Goal: Task Accomplishment & Management: Use online tool/utility

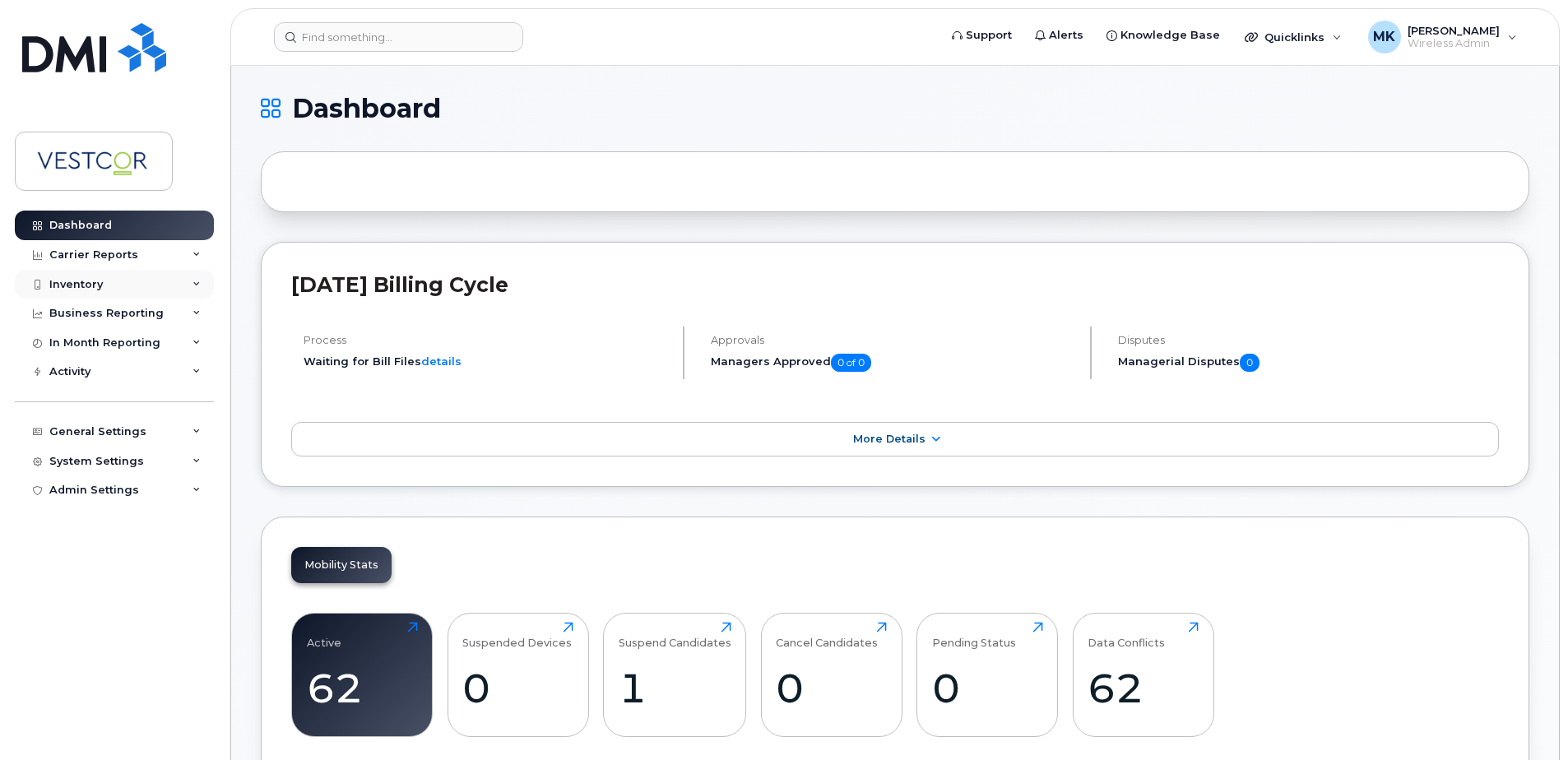
click at [84, 285] on div "Inventory" at bounding box center [76, 284] width 54 height 13
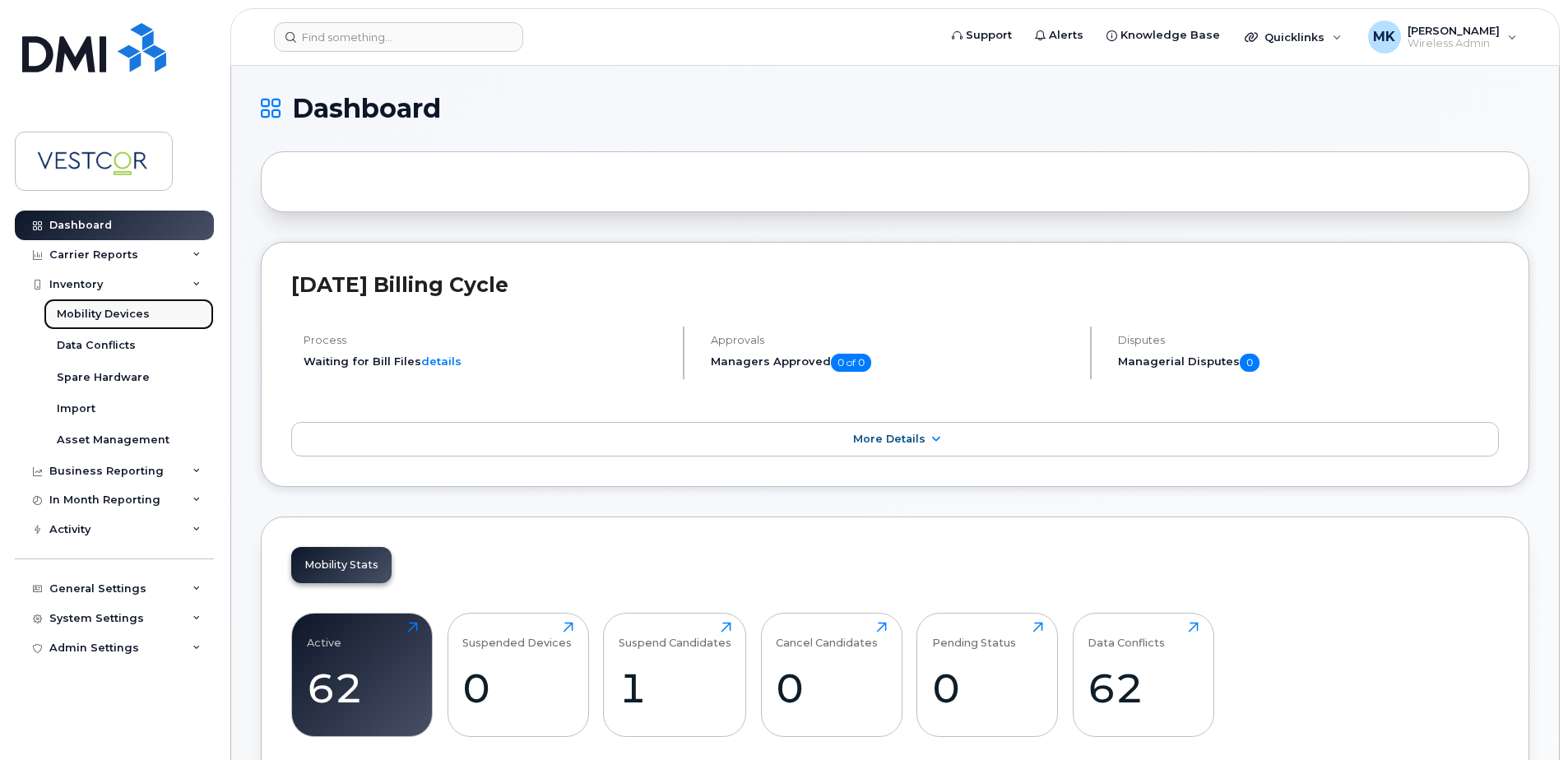
click at [127, 313] on div "Mobility Devices" at bounding box center [103, 314] width 93 height 15
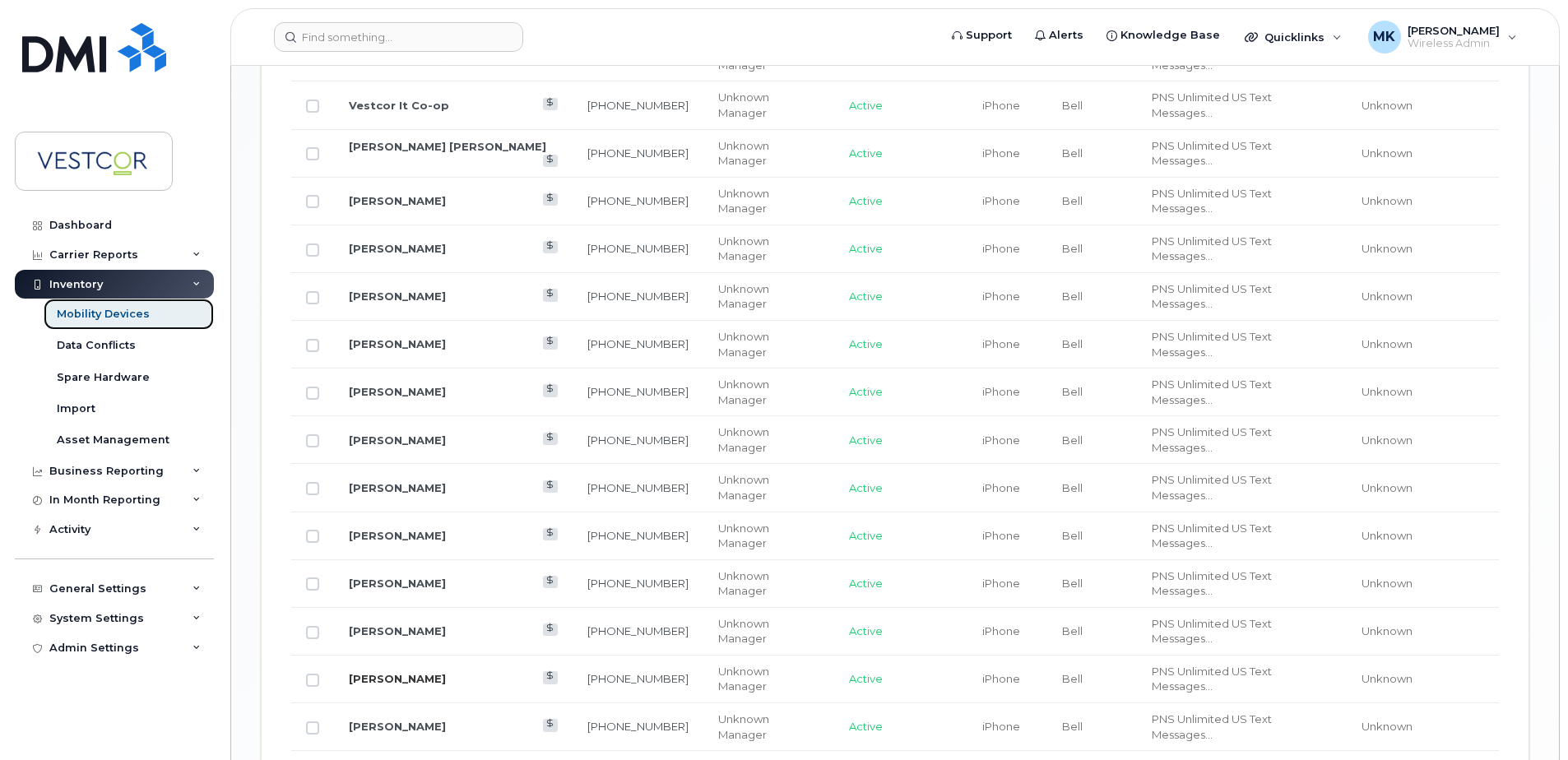
scroll to position [1852, 0]
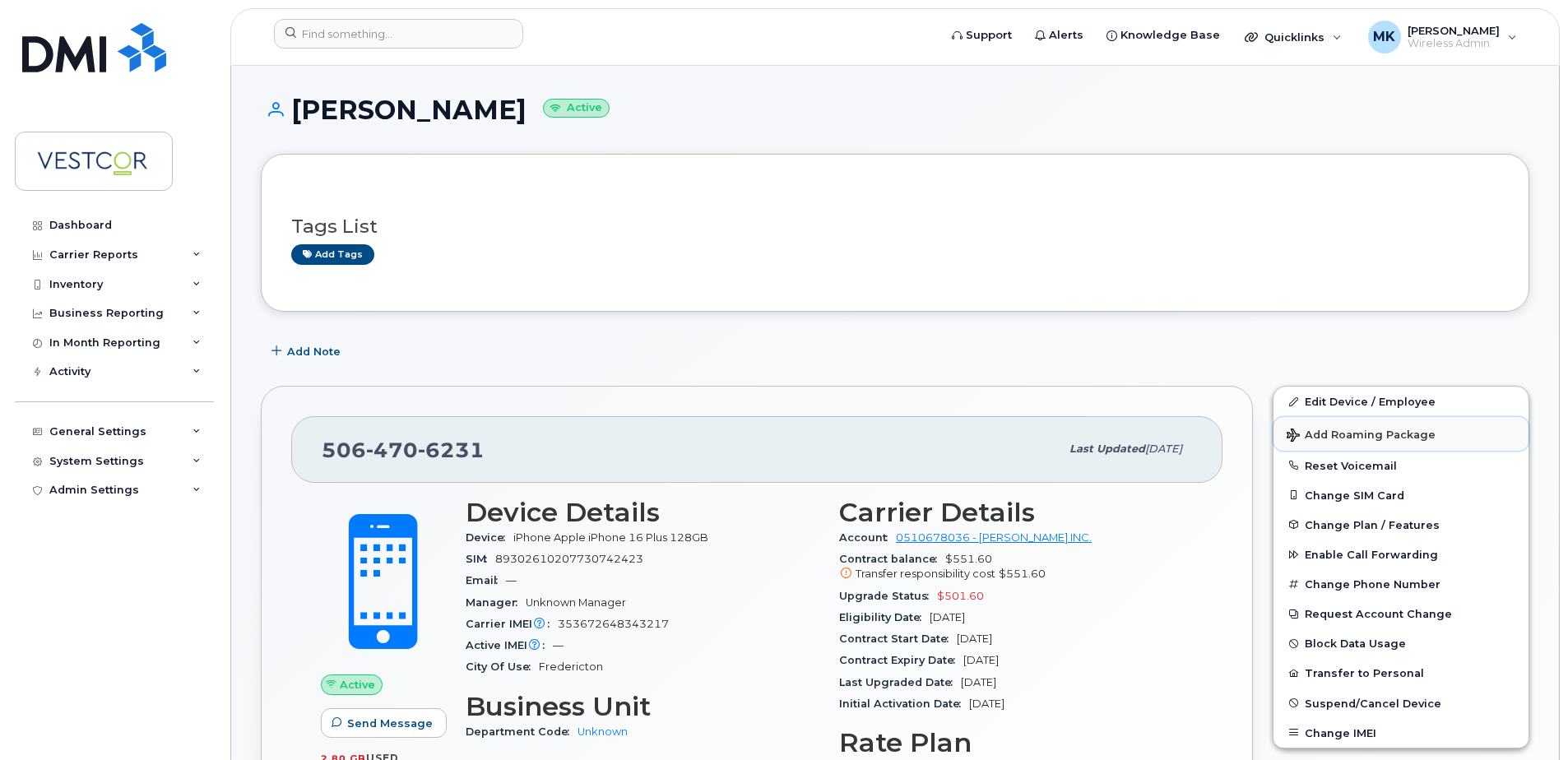
click at [1351, 432] on span "Add Roaming Package" at bounding box center [1361, 436] width 149 height 15
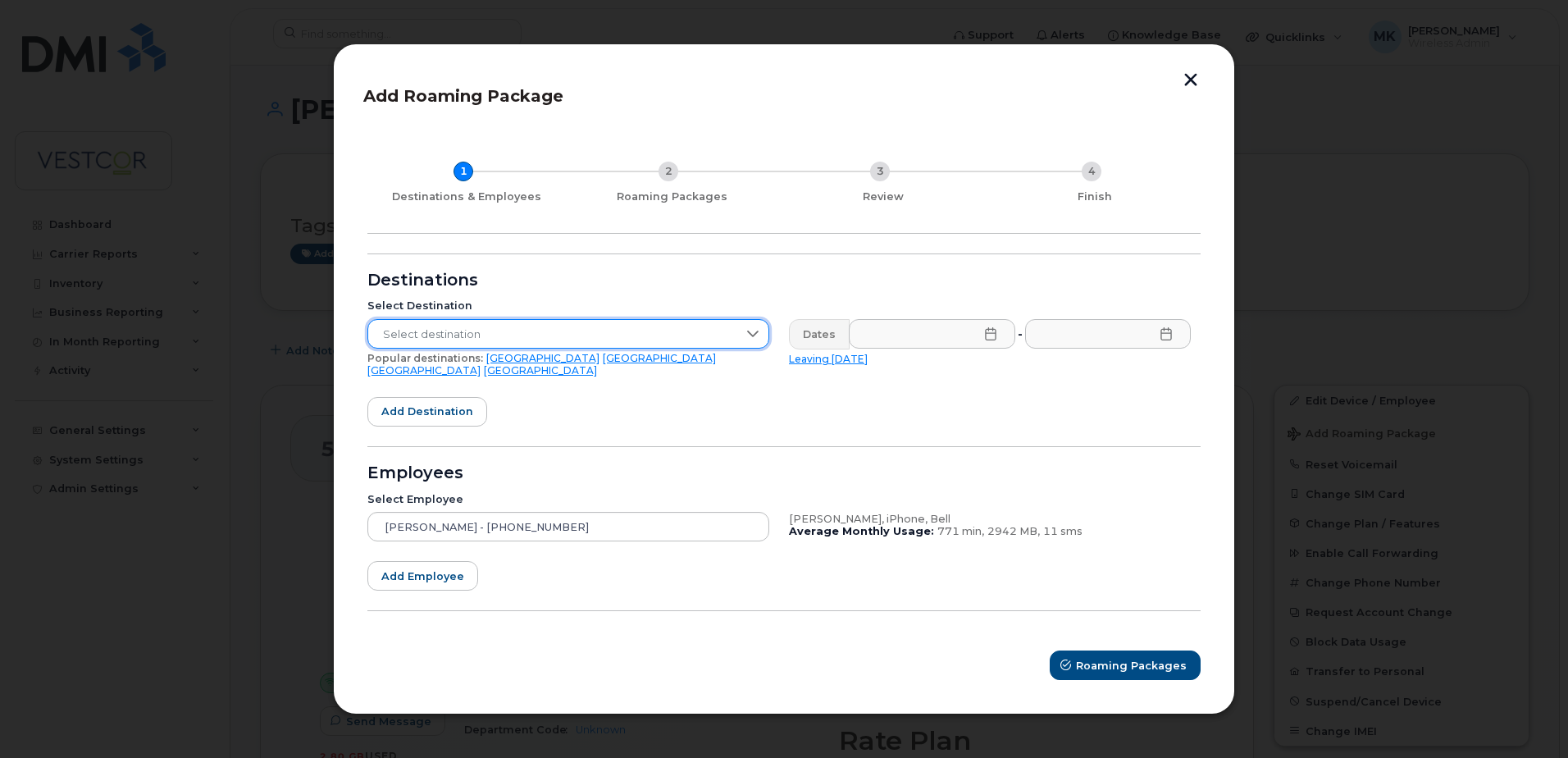
click at [614, 335] on span "Select destination" at bounding box center [553, 334] width 369 height 30
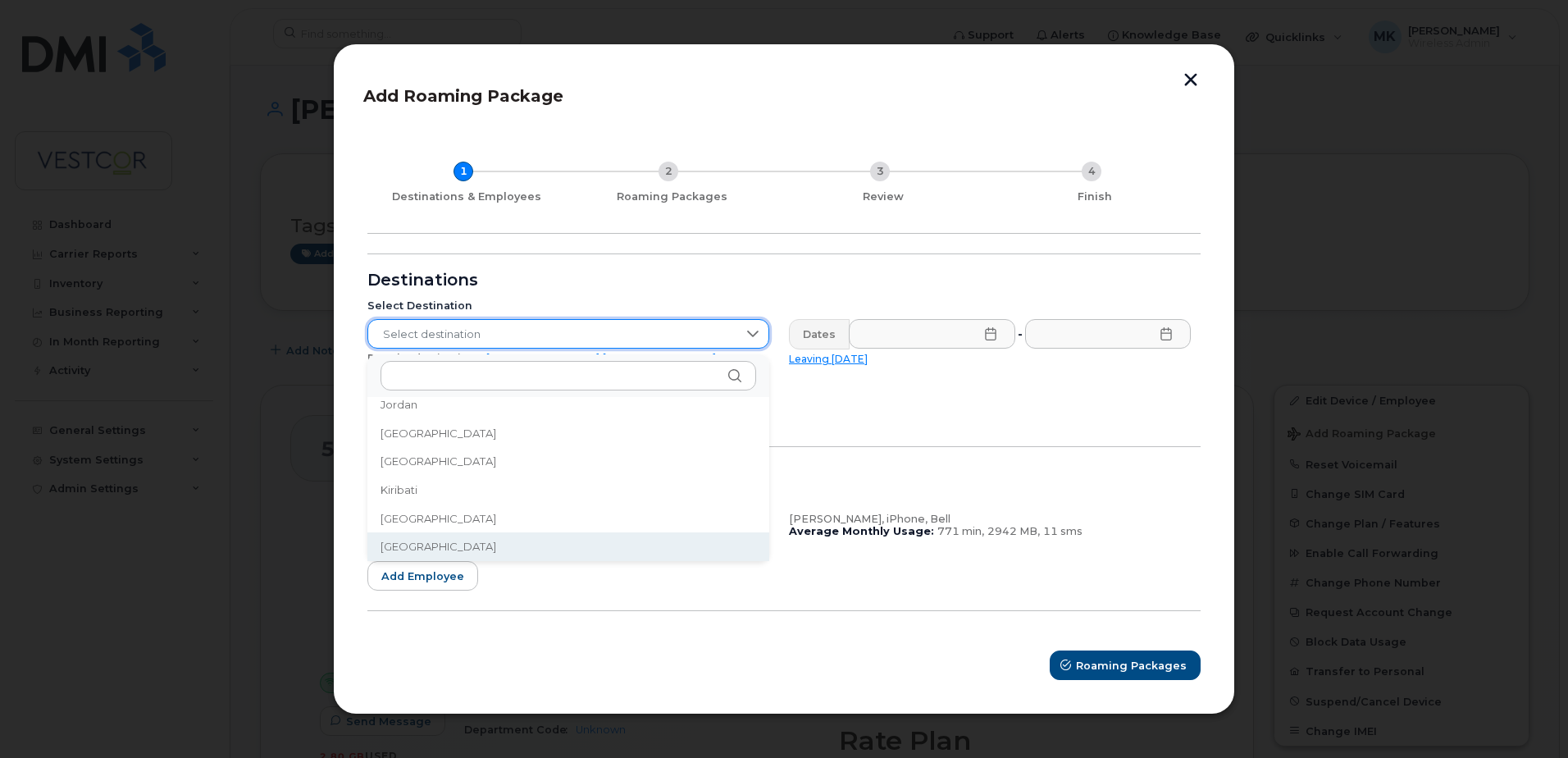
scroll to position [2502, 0]
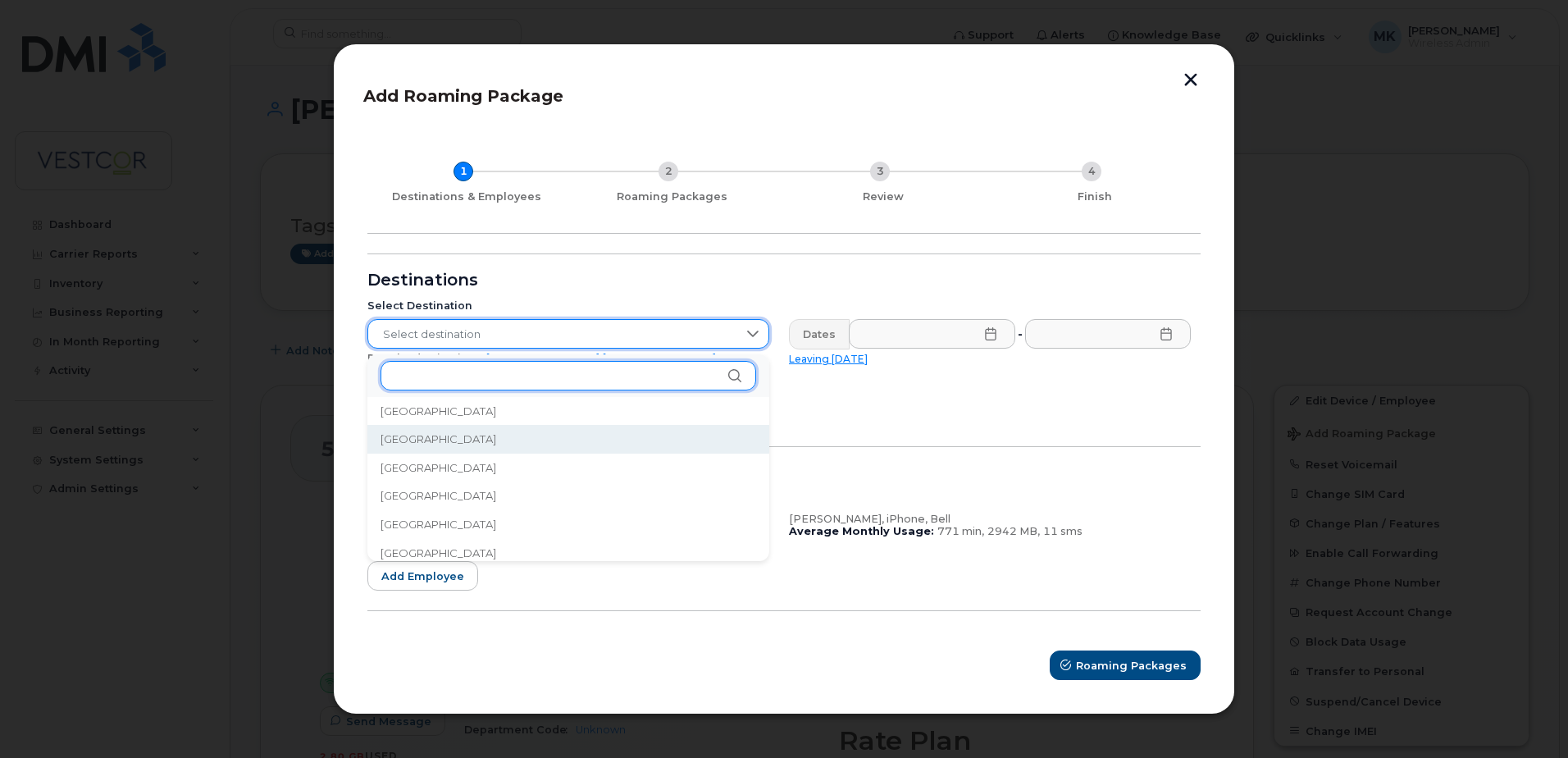
click at [563, 373] on input "text" at bounding box center [568, 375] width 376 height 30
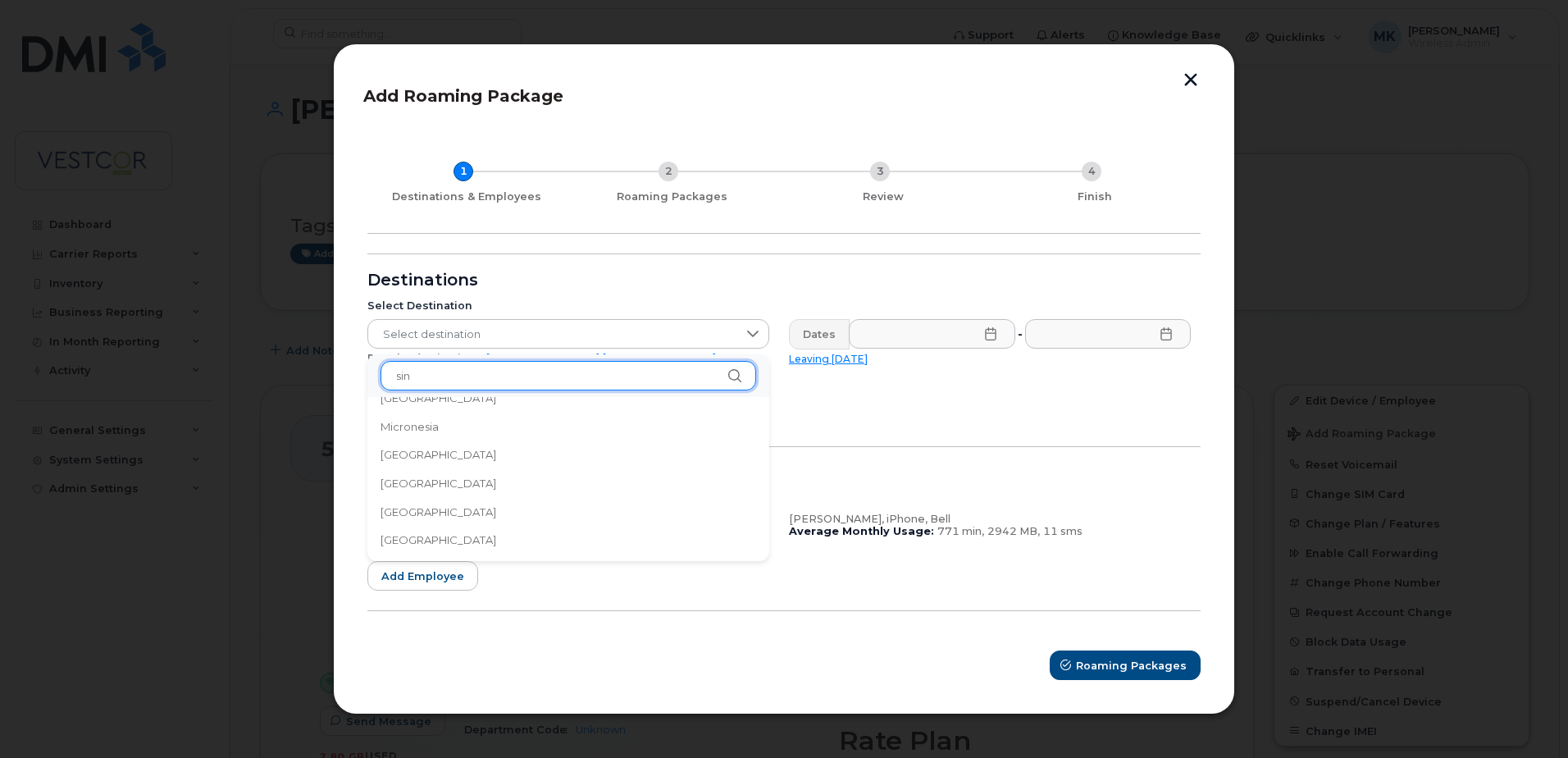
scroll to position [0, 0]
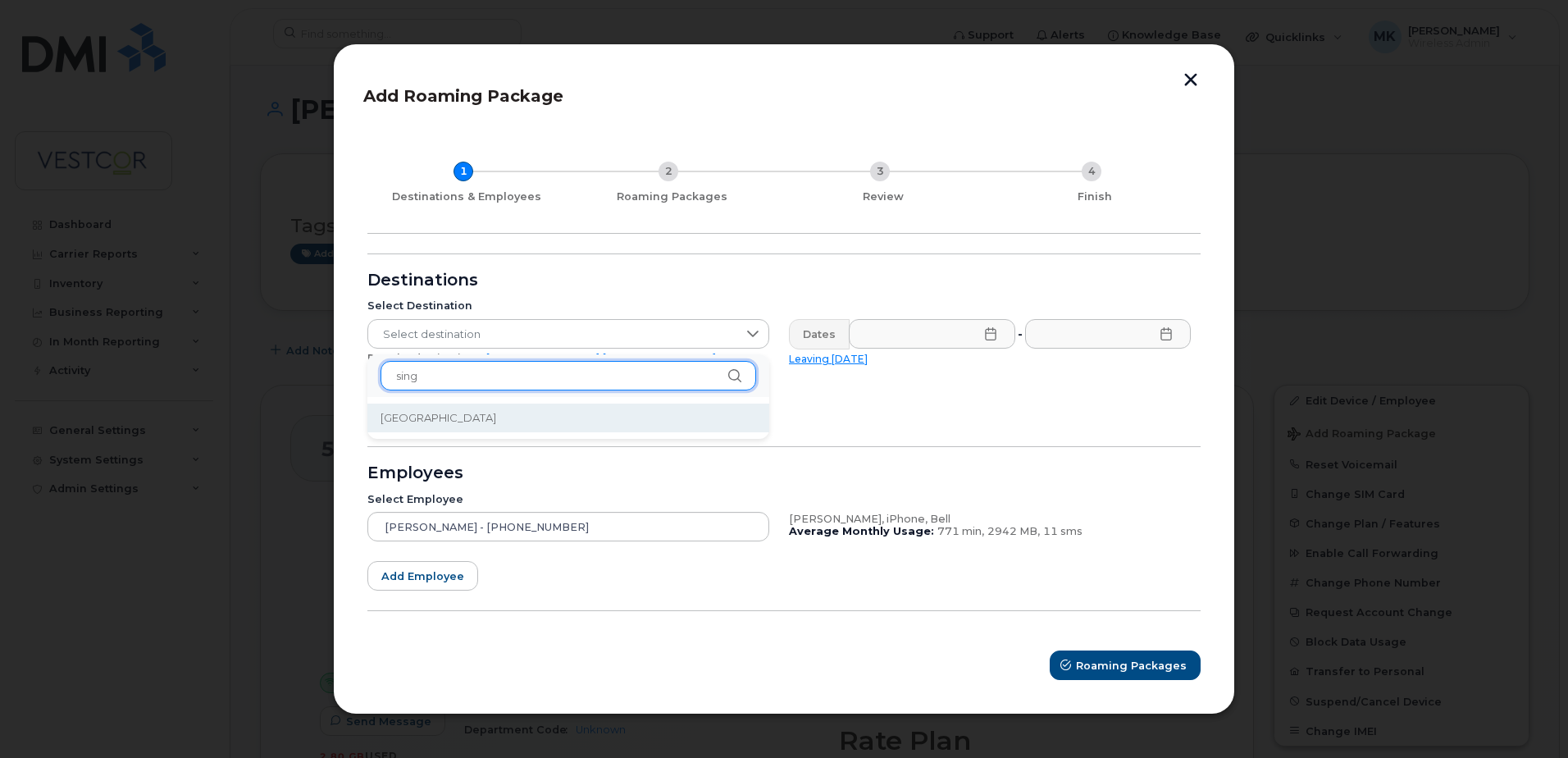
type input "sing"
click at [517, 414] on li "Singapore" at bounding box center [568, 418] width 402 height 29
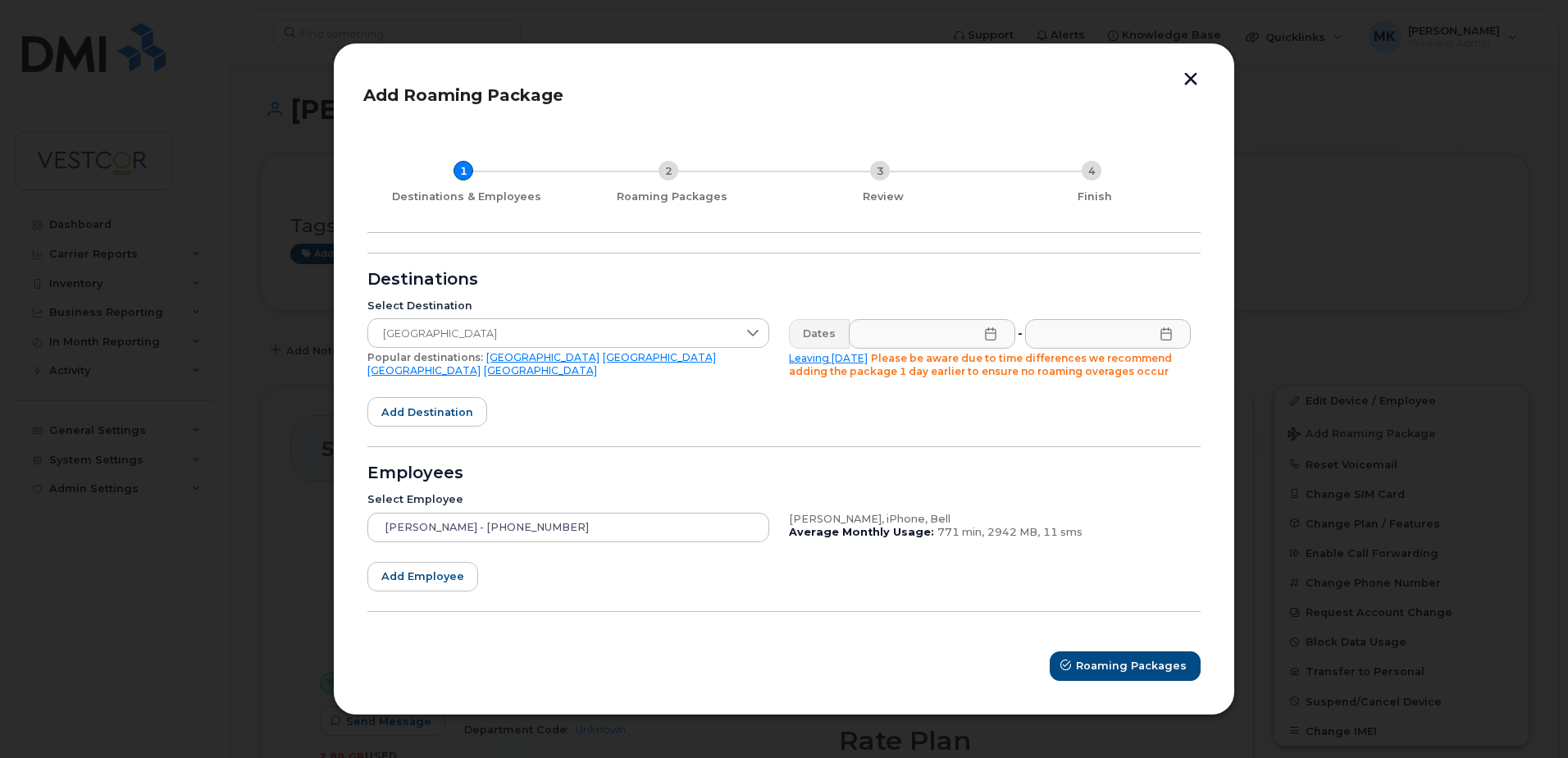
click at [991, 333] on icon at bounding box center [990, 333] width 13 height 13
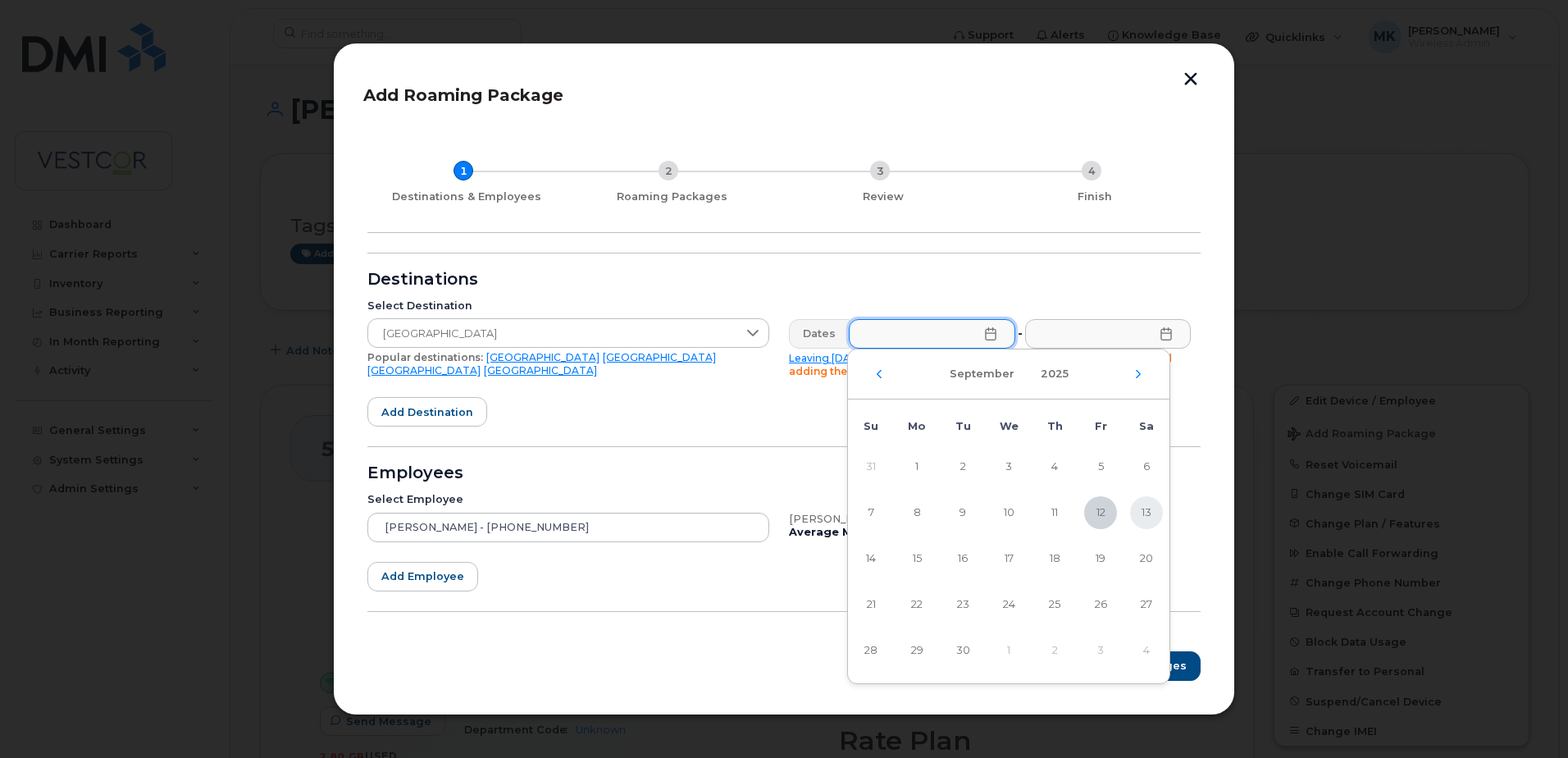
click at [1145, 512] on span "13" at bounding box center [1146, 512] width 33 height 33
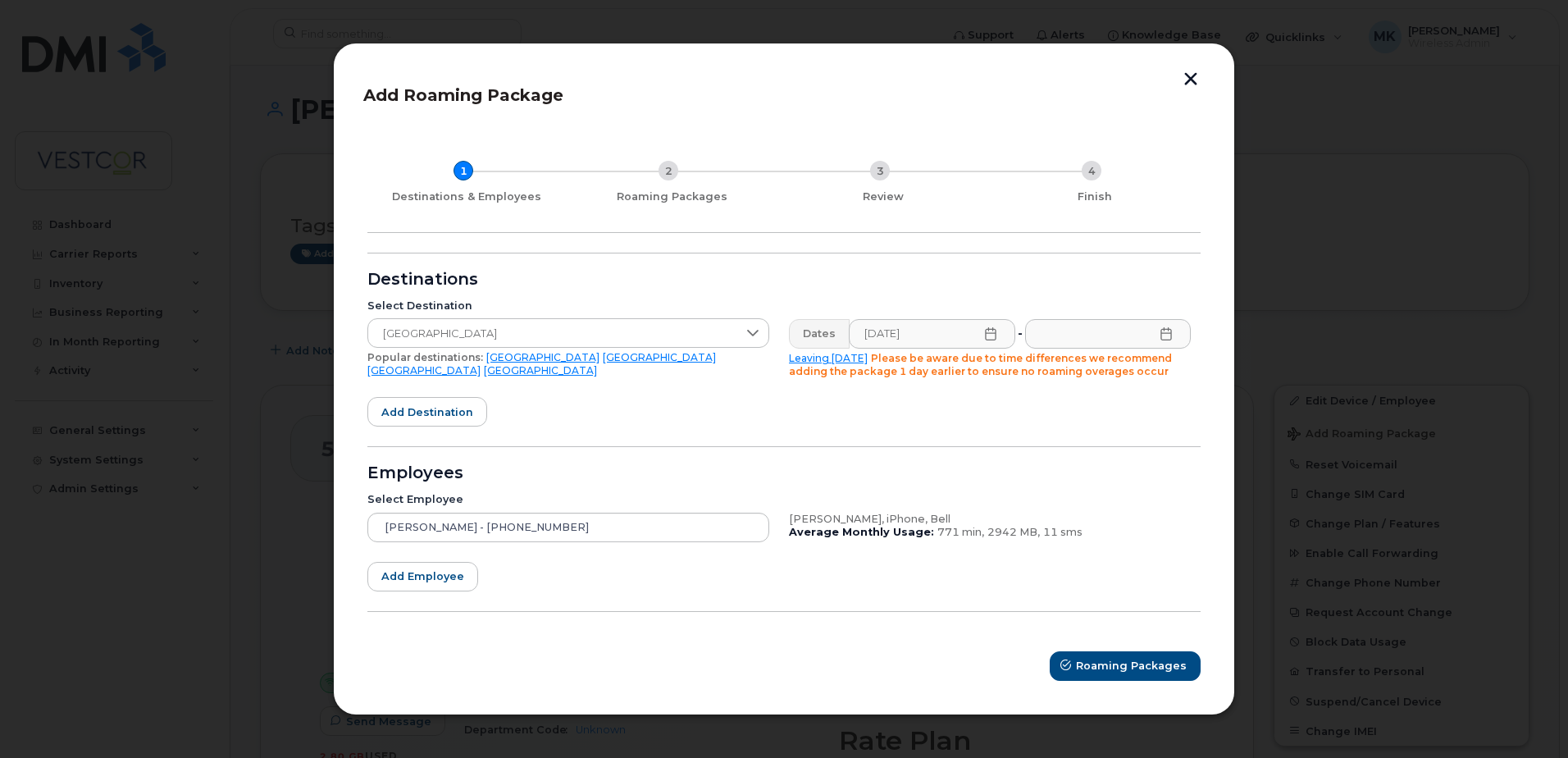
click at [987, 334] on icon at bounding box center [990, 333] width 13 height 13
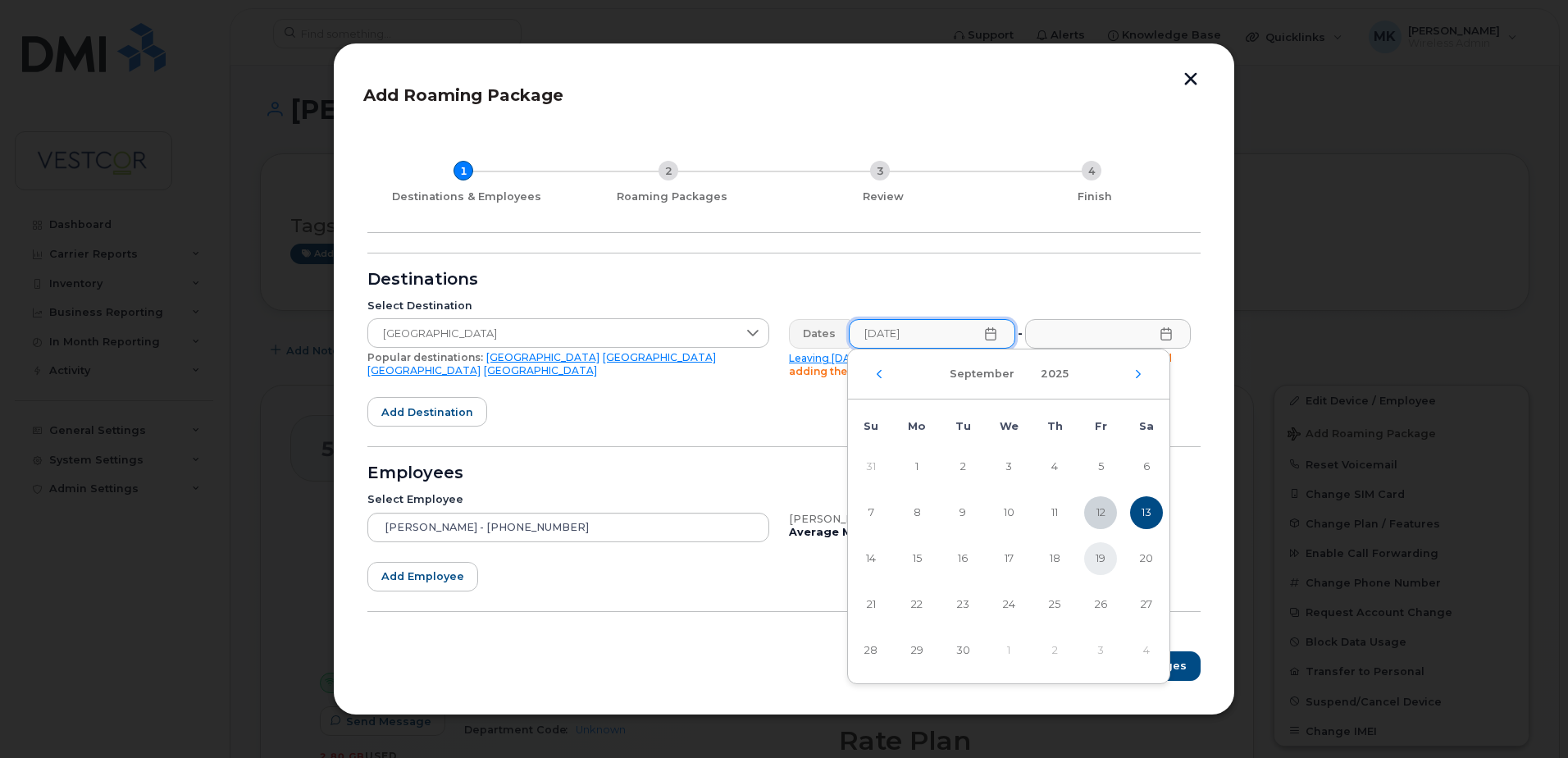
click at [1101, 560] on span "19" at bounding box center [1100, 558] width 33 height 33
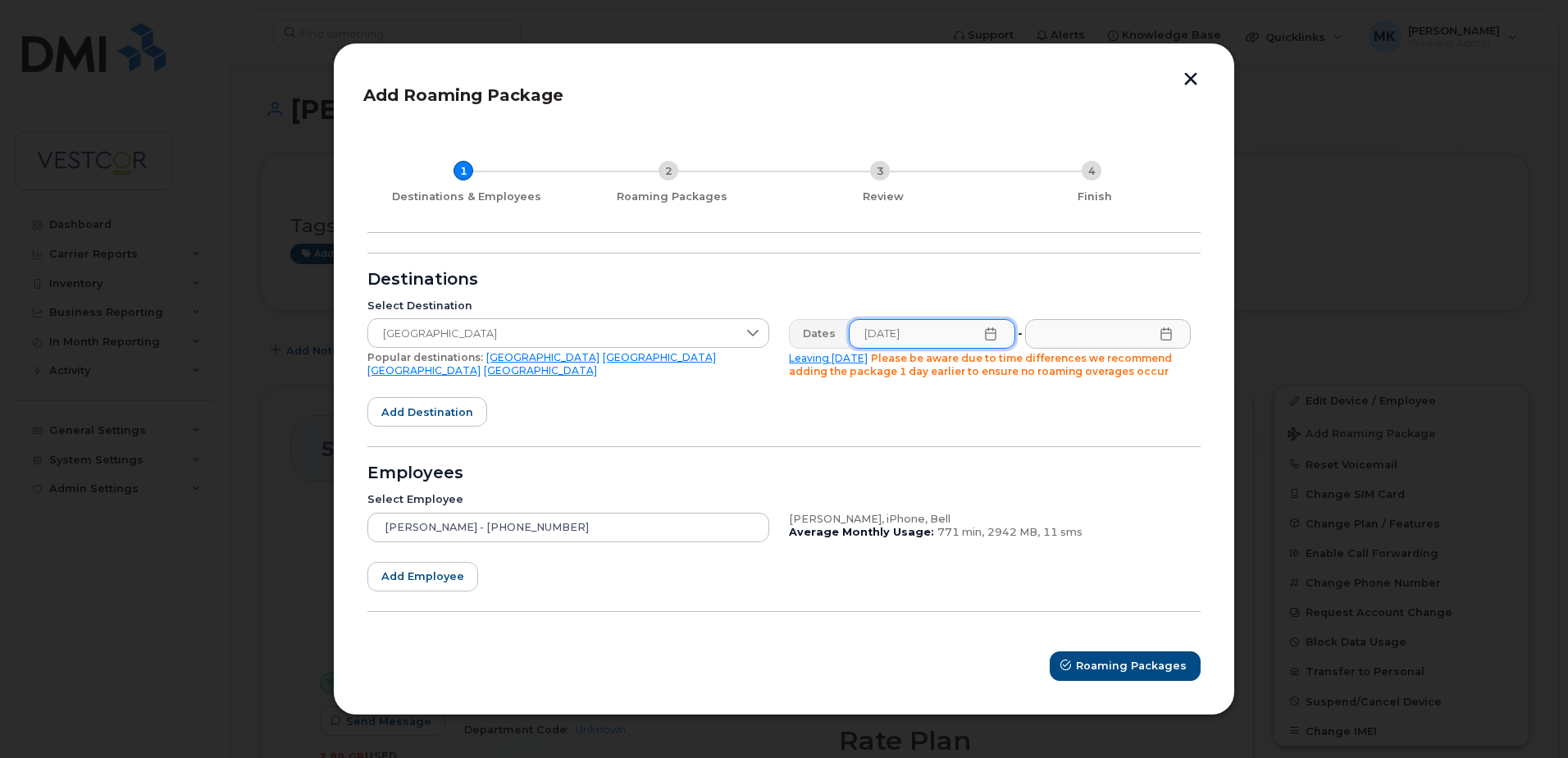
click at [988, 336] on icon at bounding box center [990, 333] width 13 height 13
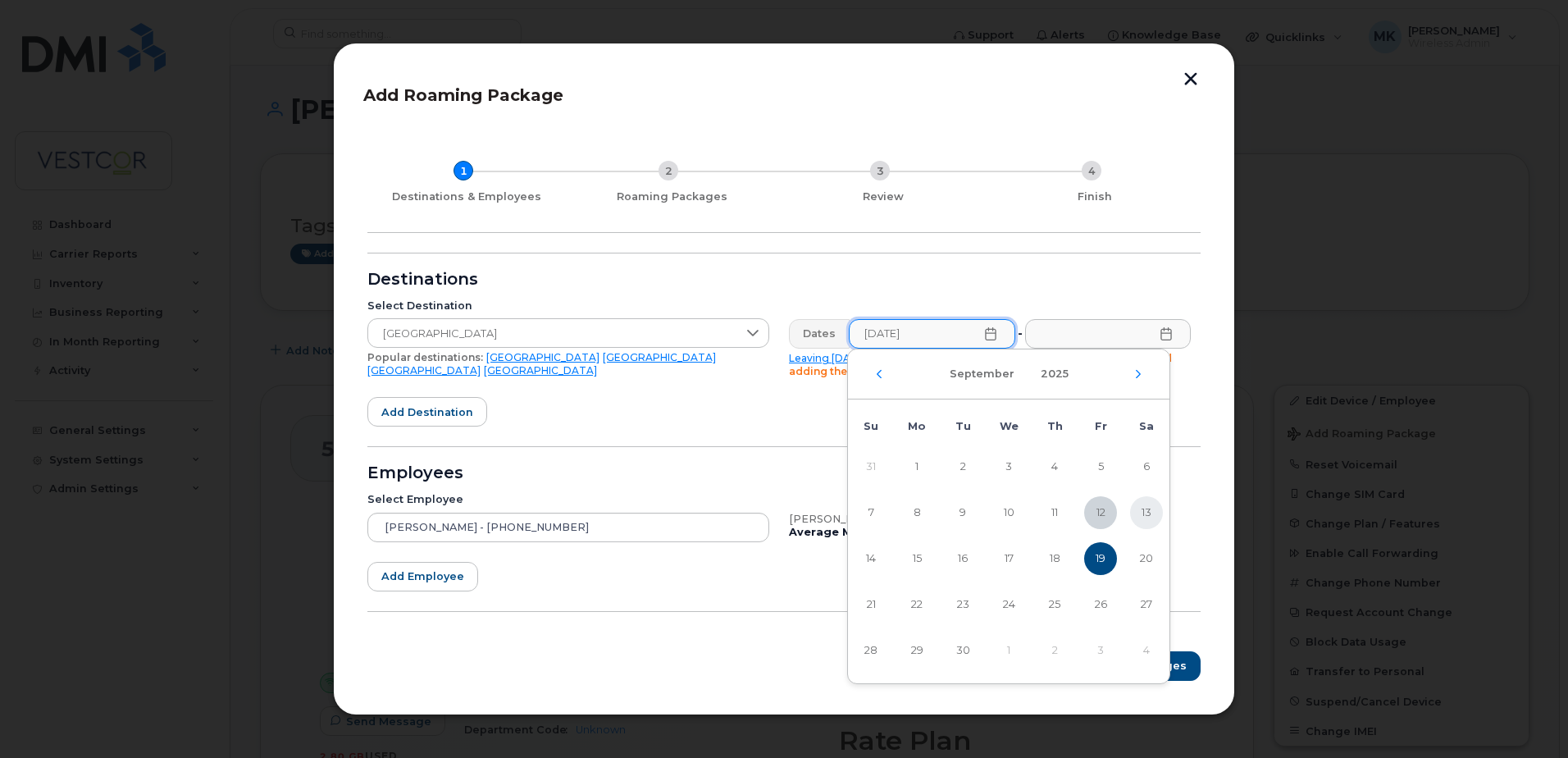
click at [1148, 508] on span "13" at bounding box center [1146, 512] width 33 height 33
type input "09/13/2025"
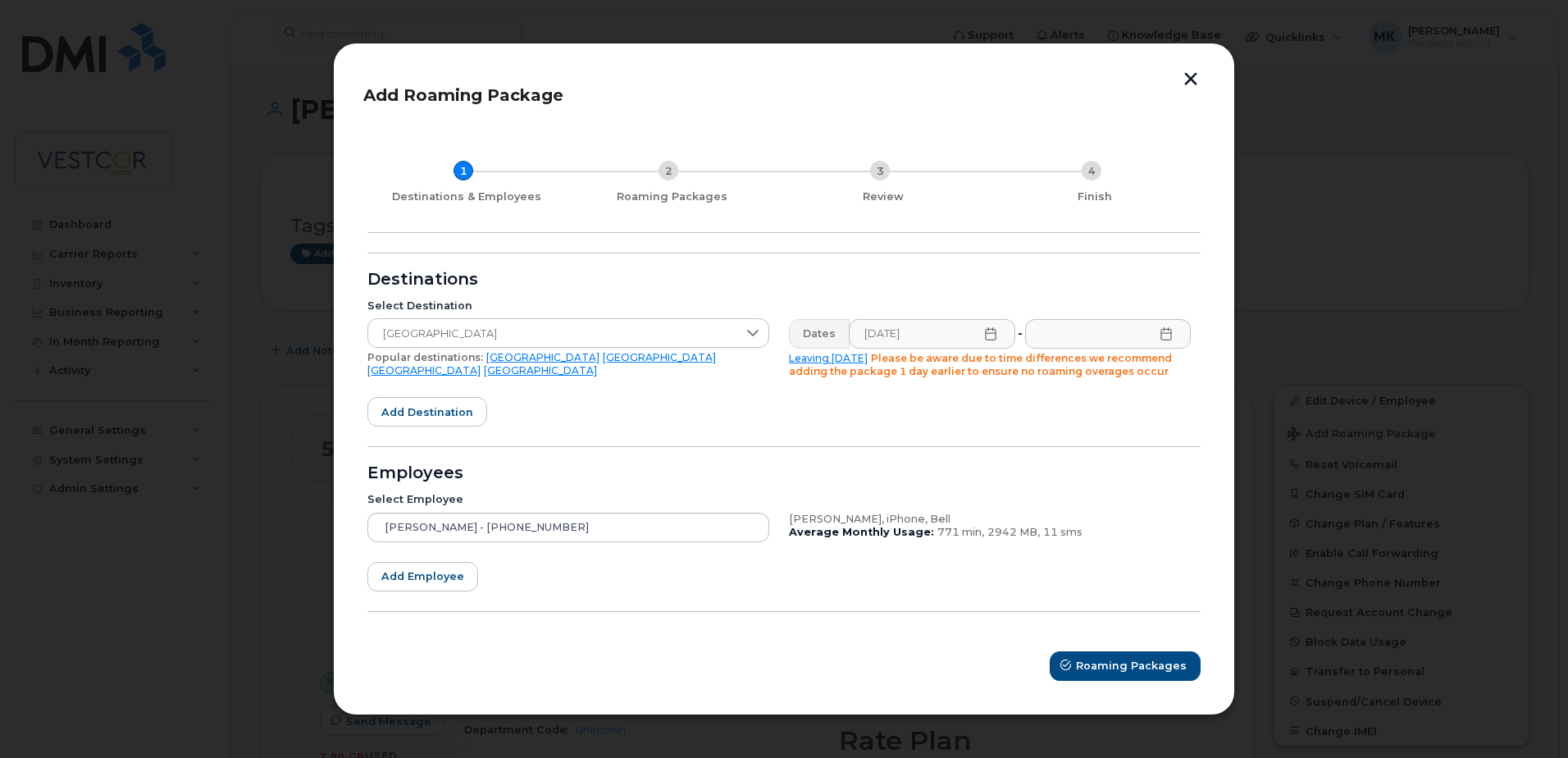
click at [1169, 331] on icon at bounding box center [1166, 333] width 13 height 13
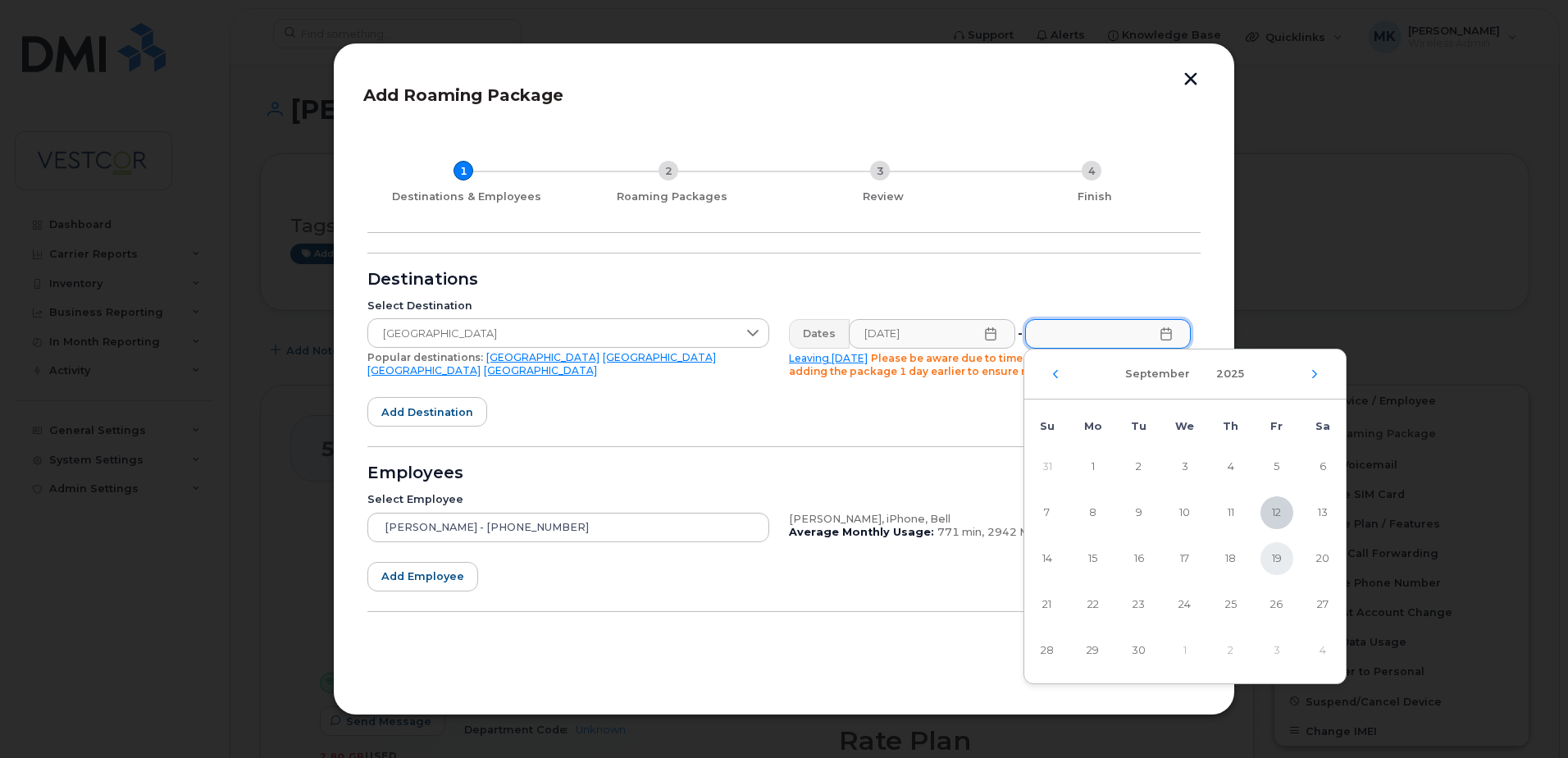
click at [1275, 556] on span "19" at bounding box center [1276, 558] width 33 height 33
type input "09/19/2025"
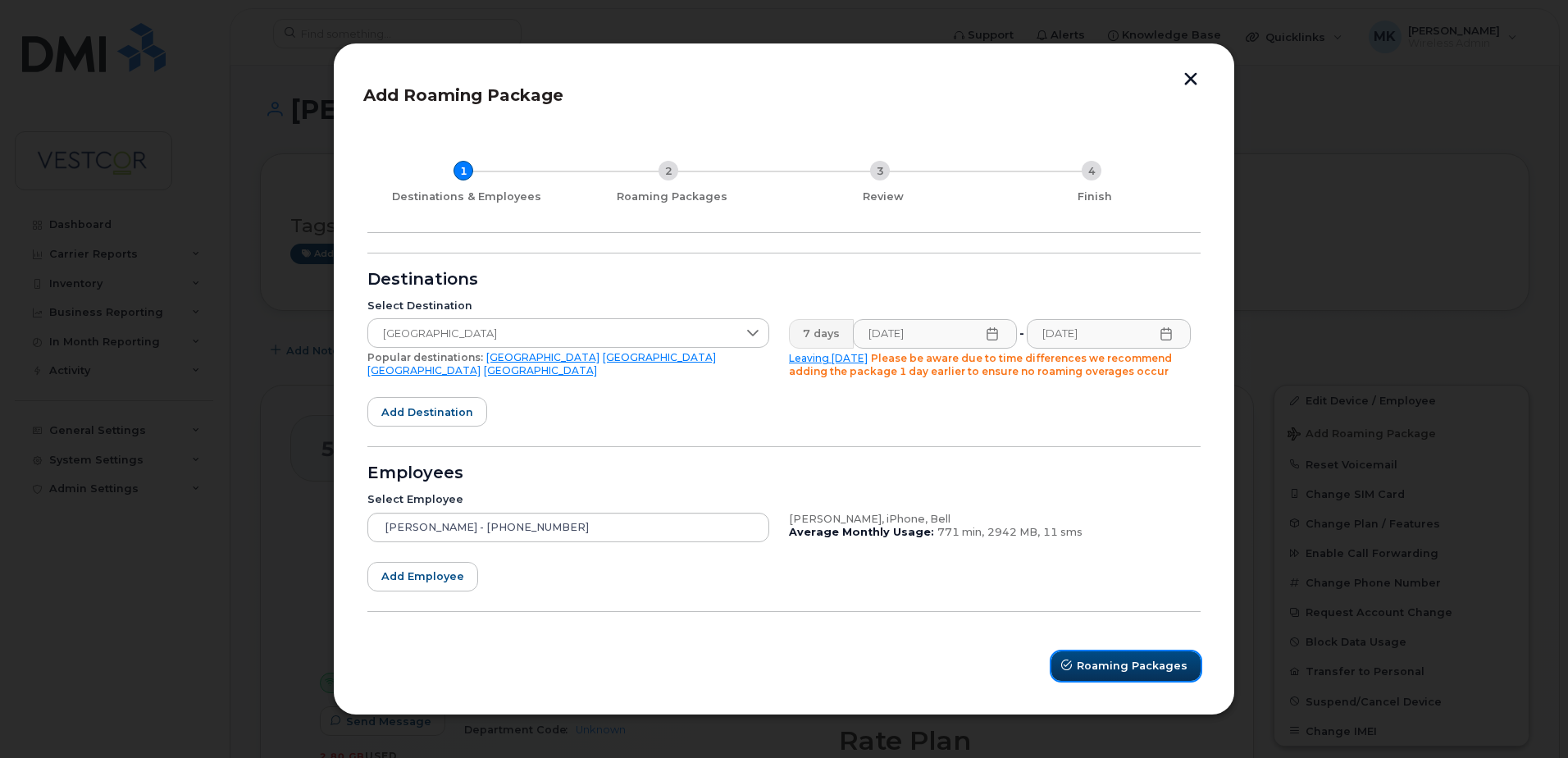
click at [1113, 659] on span "Roaming Packages" at bounding box center [1132, 665] width 111 height 15
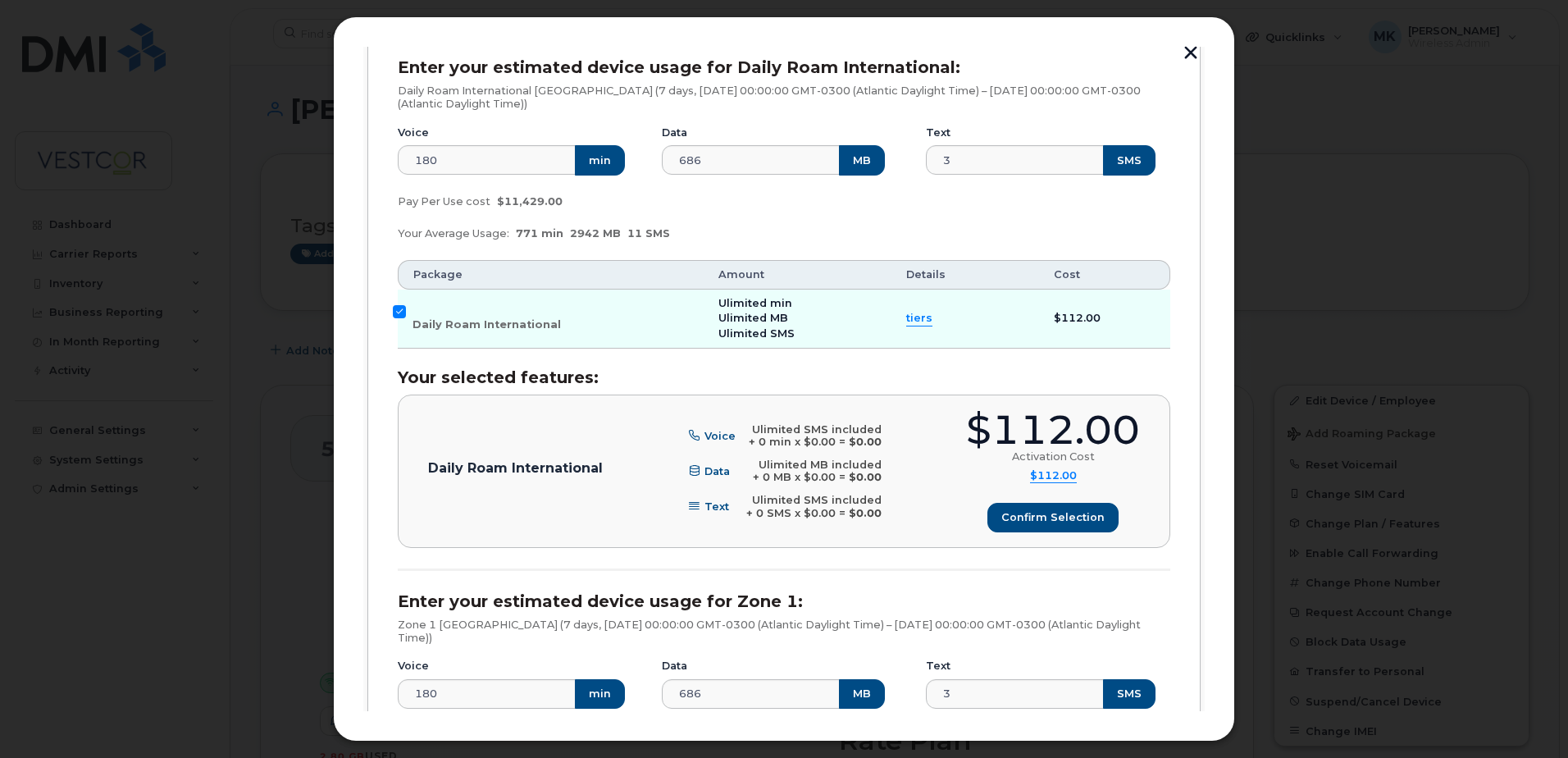
scroll to position [246, 0]
click at [1033, 523] on span "Confirm selection" at bounding box center [1053, 516] width 104 height 15
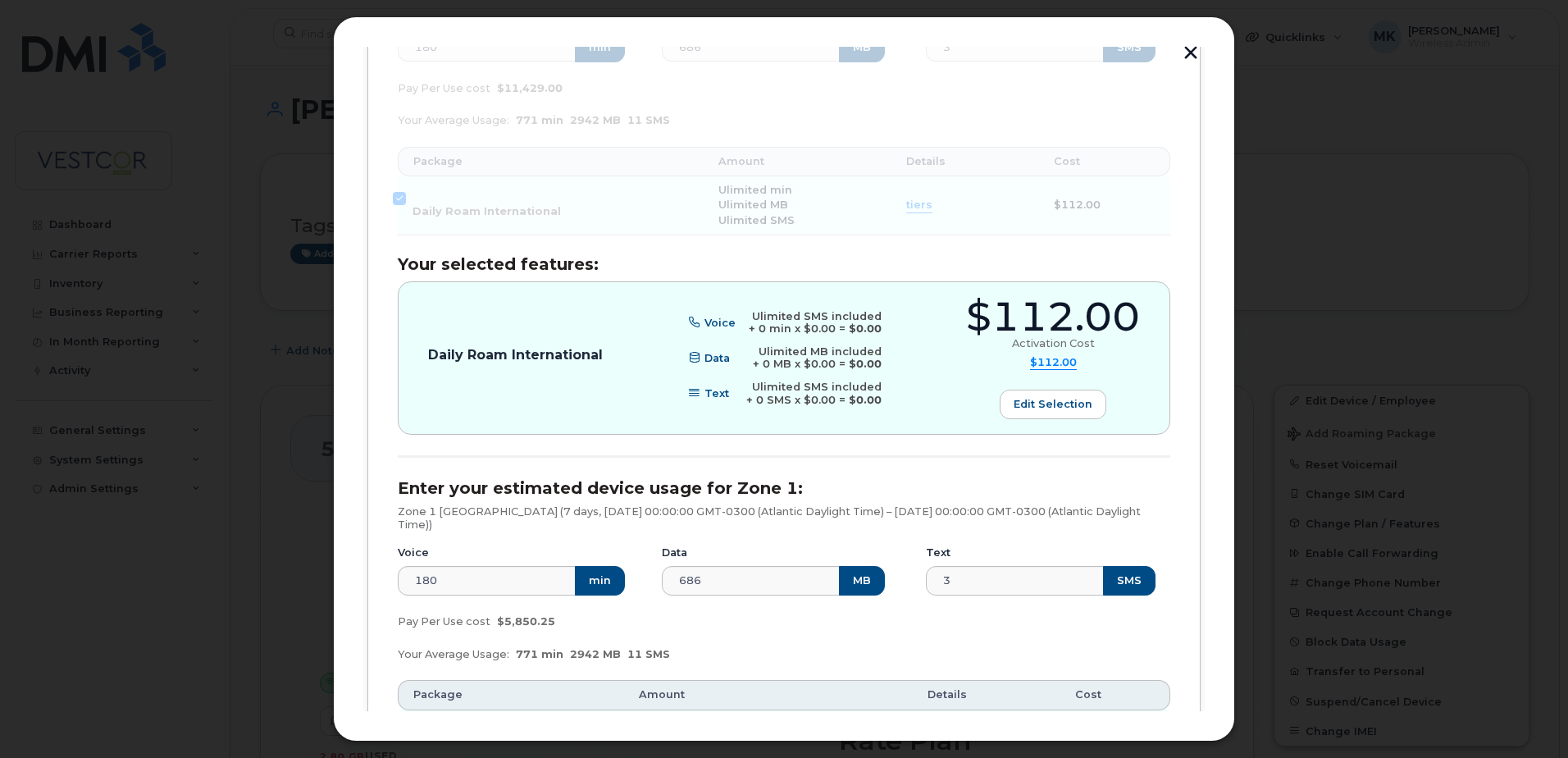
scroll to position [656, 0]
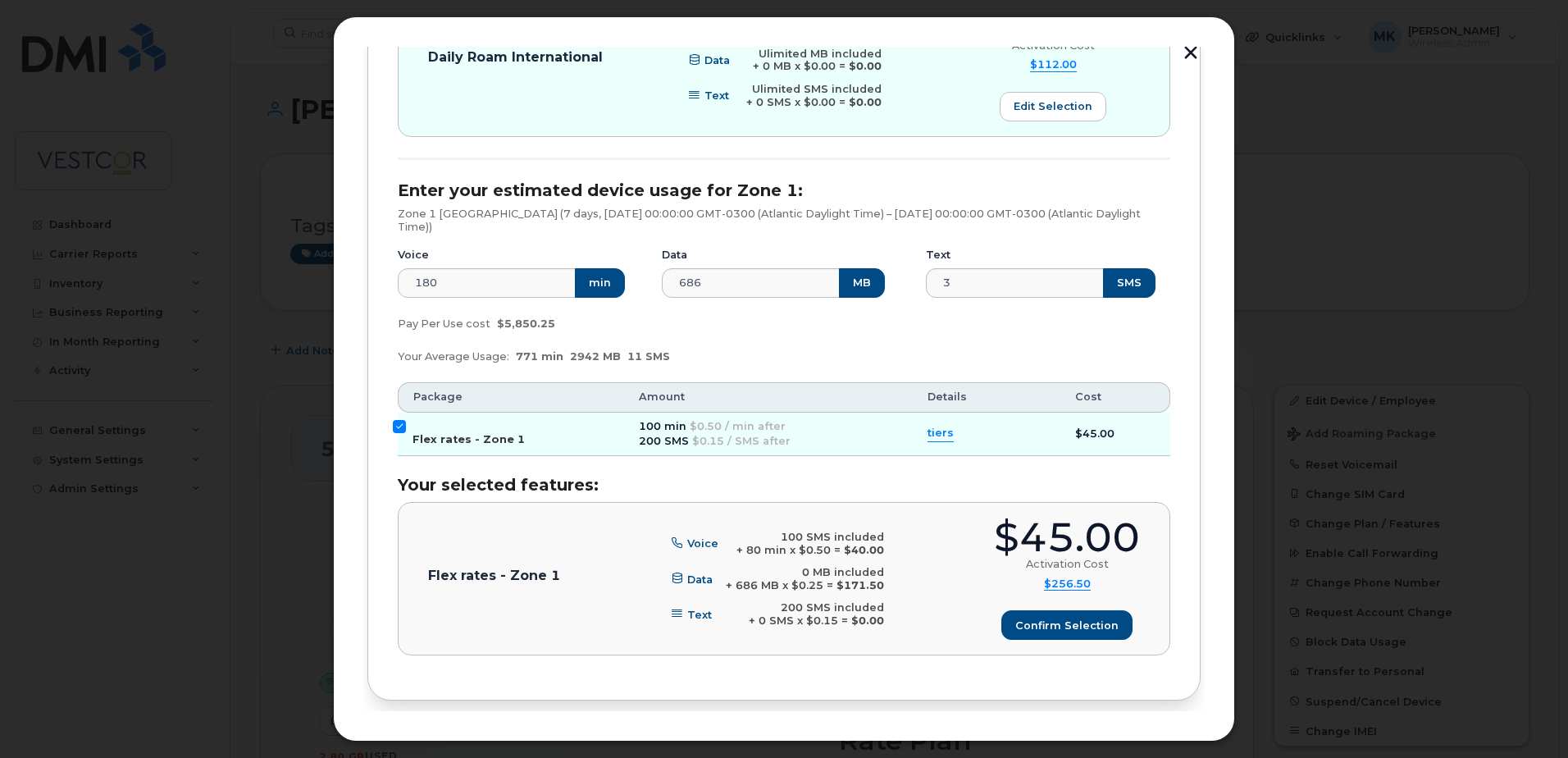
click at [399, 424] on input "Flex rates - Zone 1" at bounding box center [399, 426] width 13 height 13
checkbox input "false"
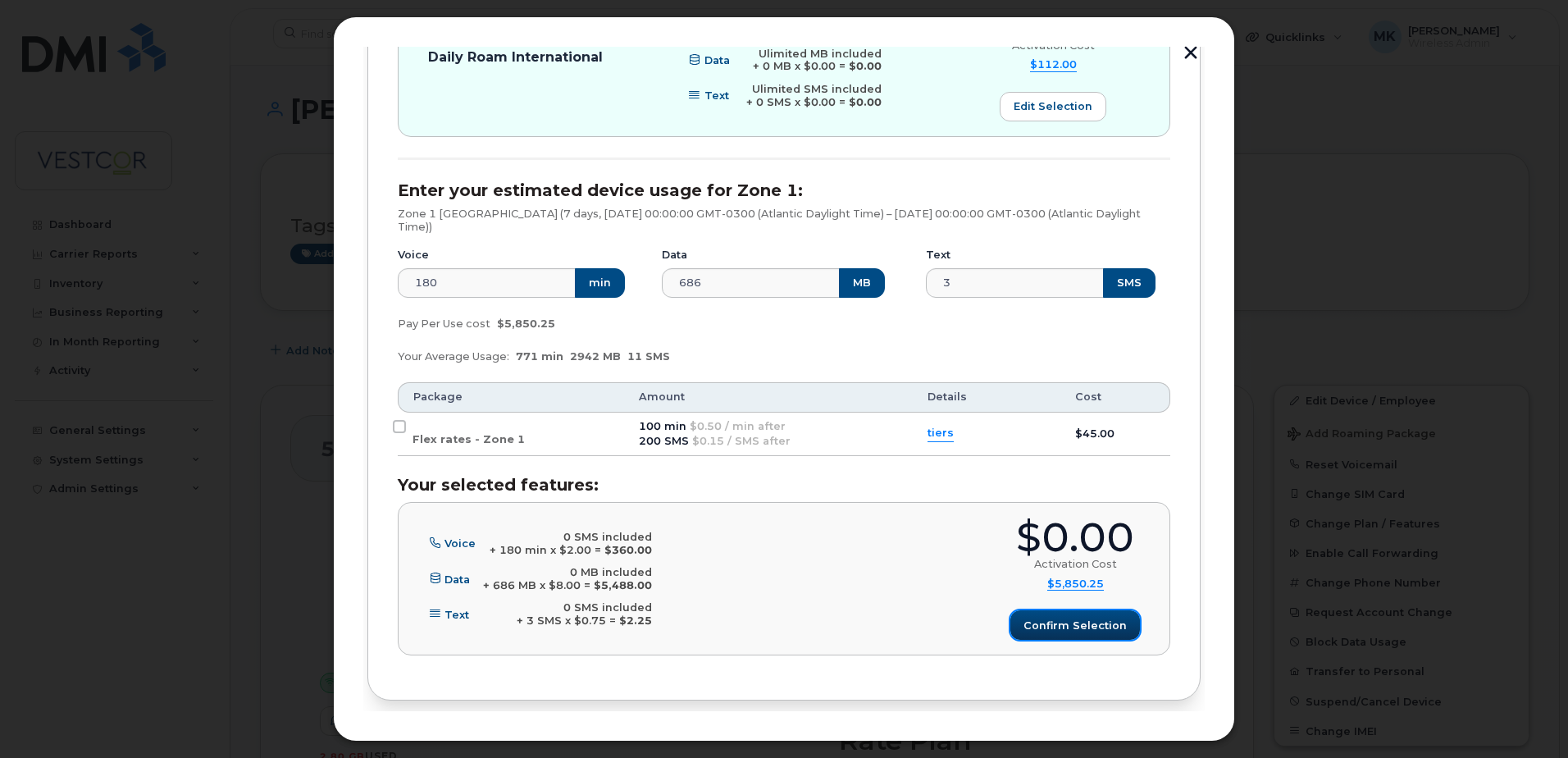
click at [1081, 628] on span "Confirm selection" at bounding box center [1075, 625] width 104 height 15
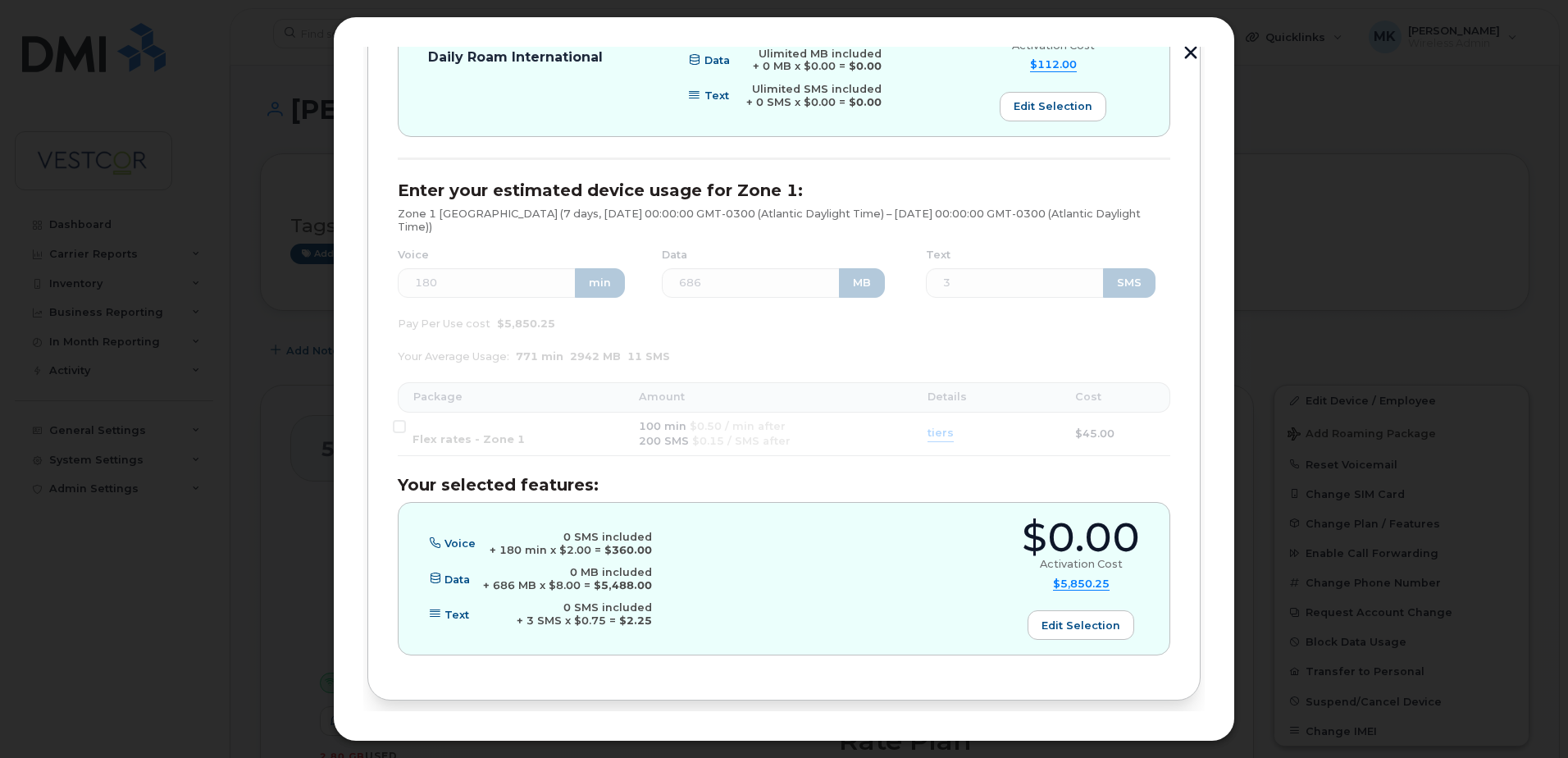
scroll to position [719, 0]
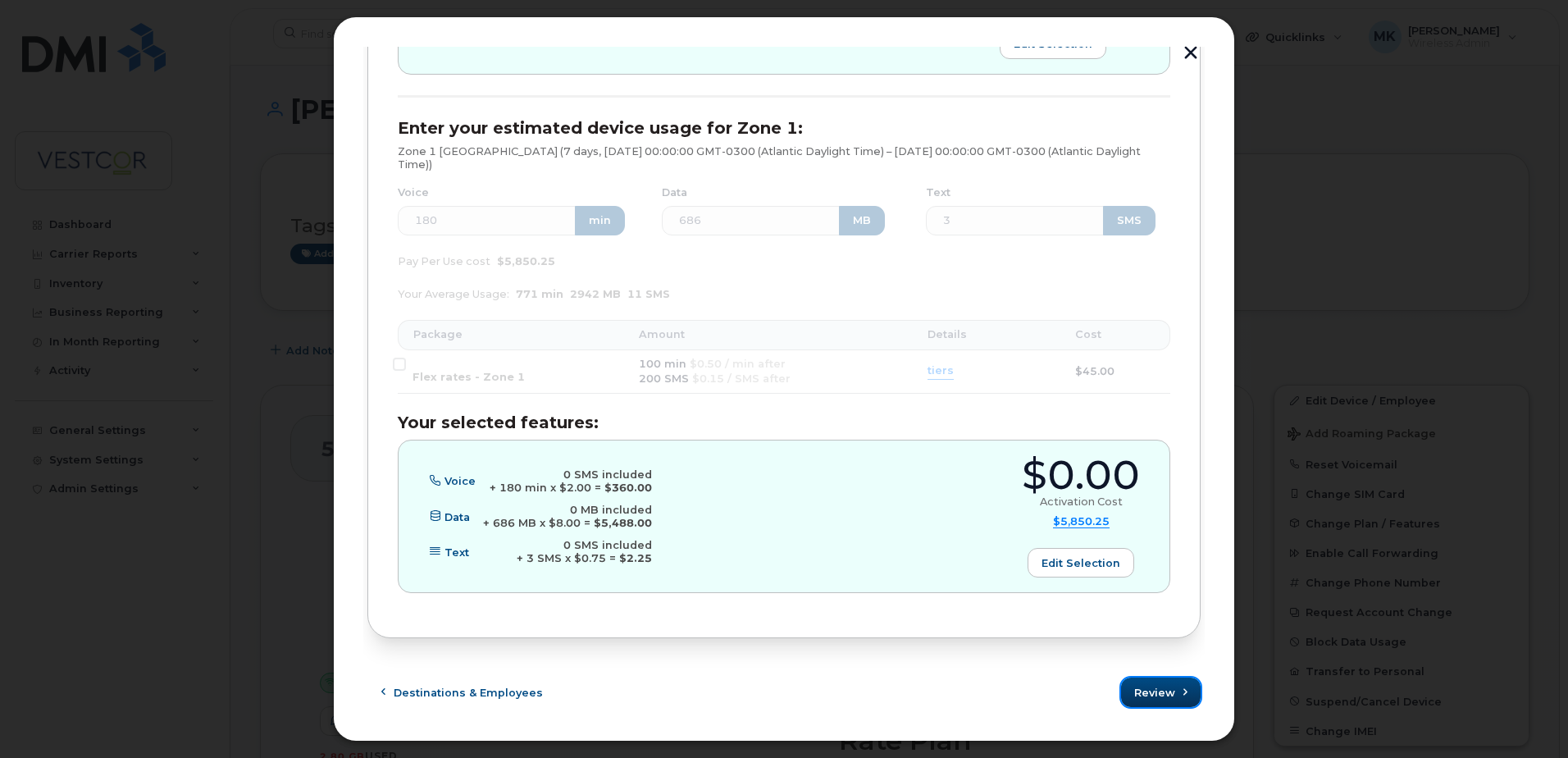
click at [1160, 697] on span "Review" at bounding box center [1155, 692] width 41 height 15
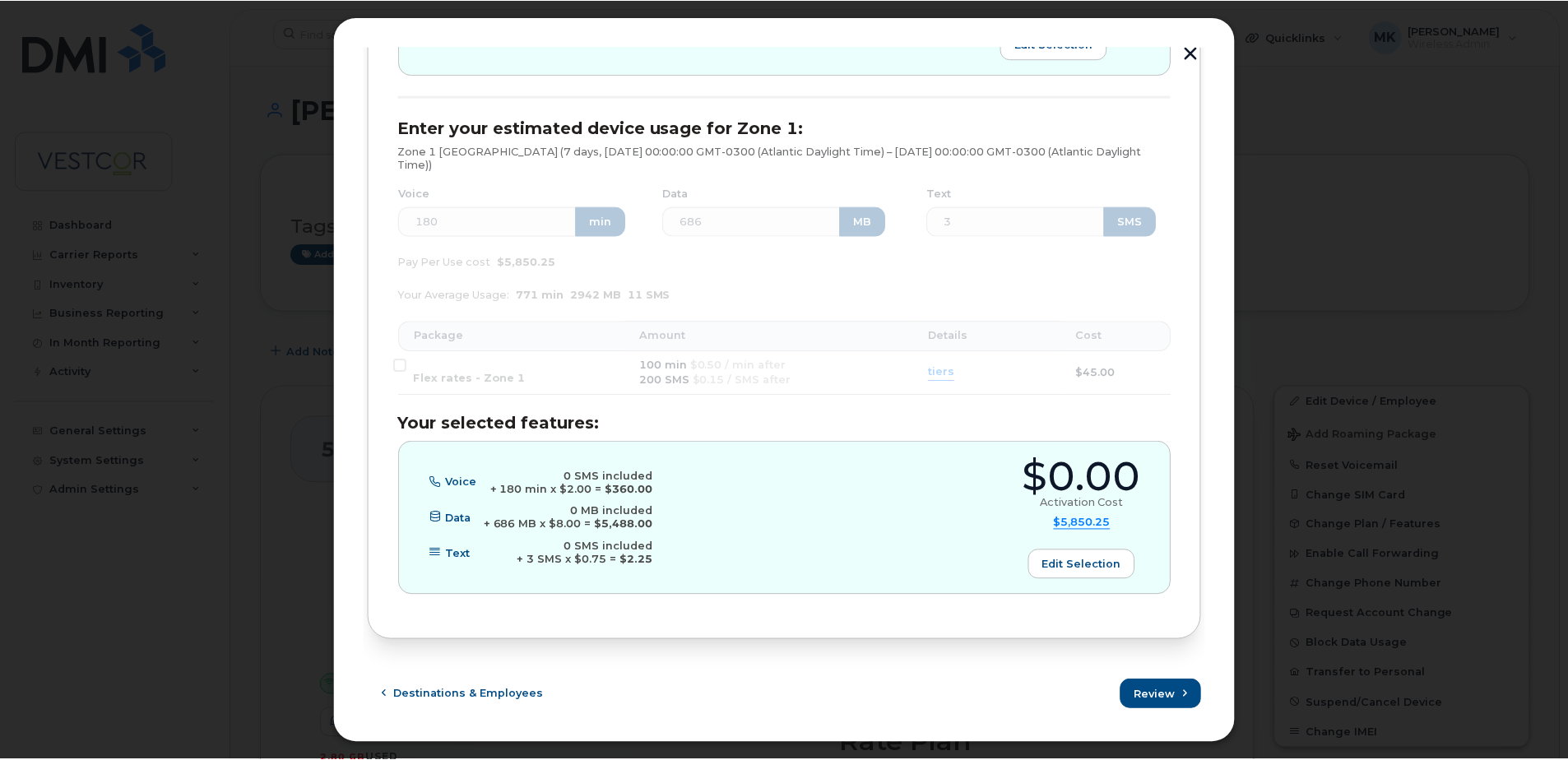
scroll to position [0, 0]
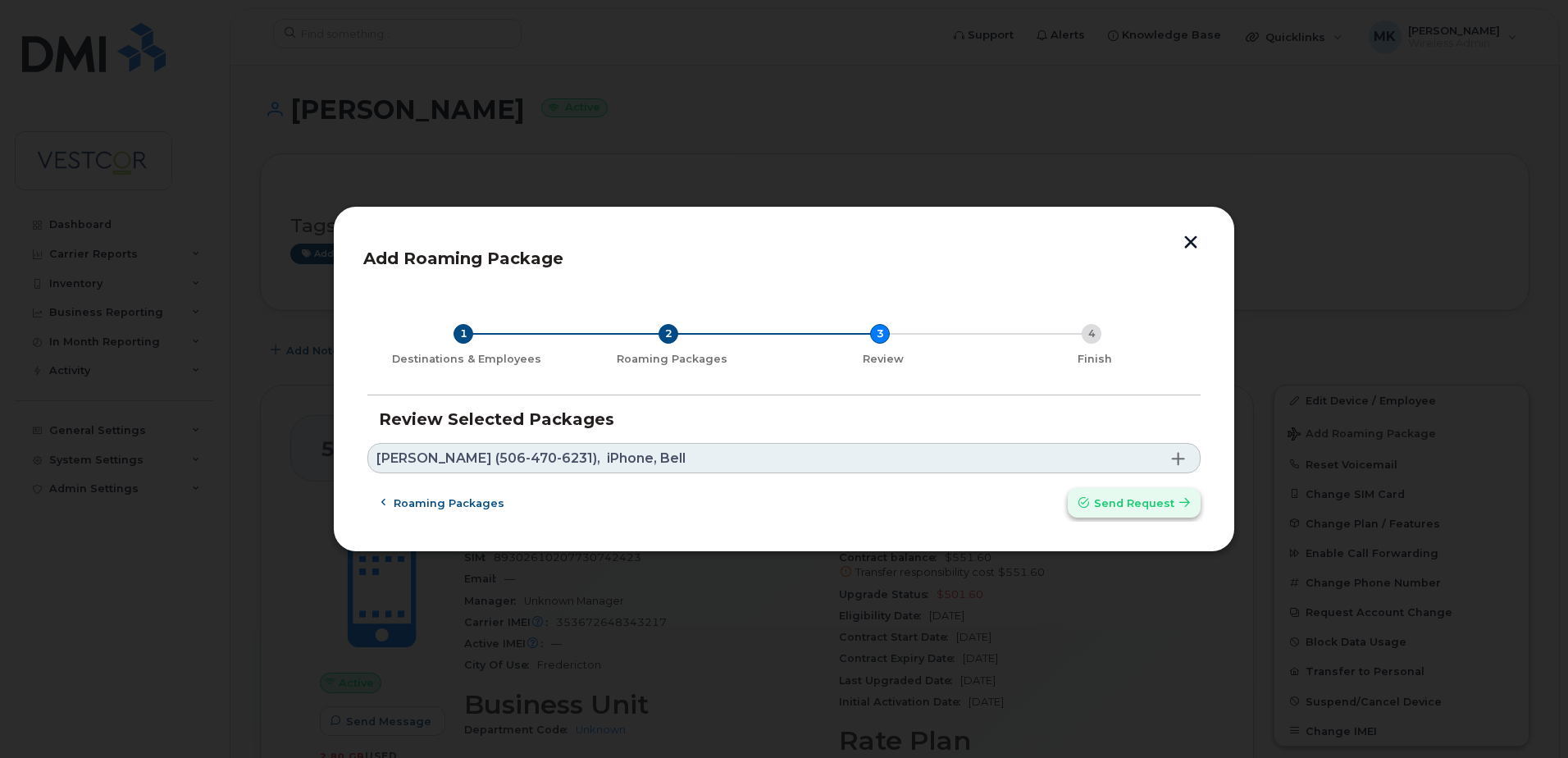
click at [1152, 502] on span "Send request" at bounding box center [1133, 503] width 81 height 15
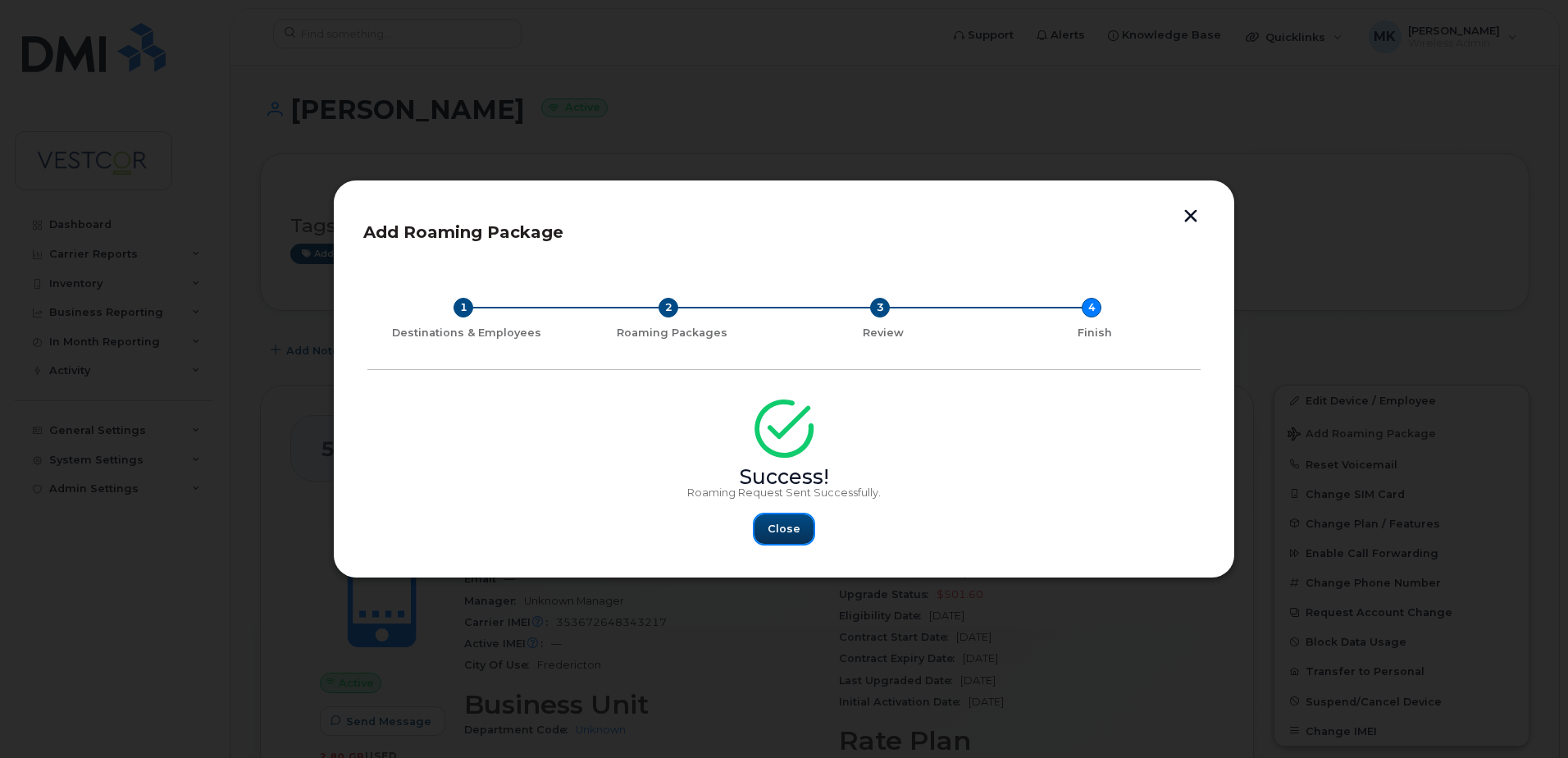
click at [770, 525] on span "Close" at bounding box center [784, 528] width 33 height 15
